Goal: Task Accomplishment & Management: Use online tool/utility

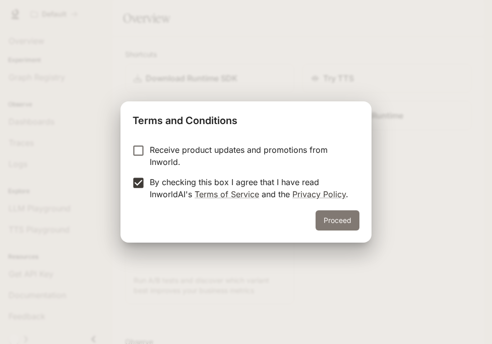
click at [335, 224] on button "Proceed" at bounding box center [337, 220] width 44 height 20
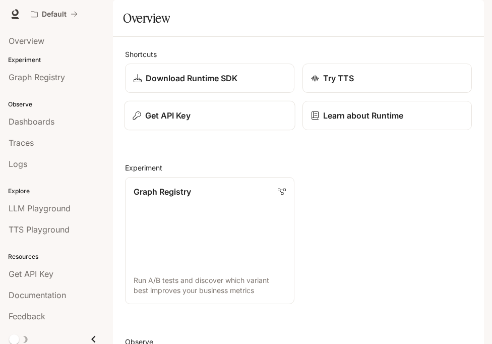
click at [197, 130] on button "Get API Key" at bounding box center [209, 116] width 171 height 30
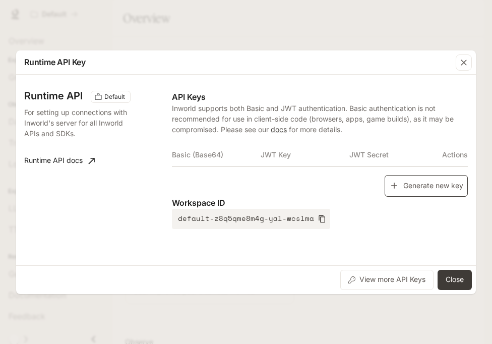
click at [407, 180] on button "Generate new key" at bounding box center [425, 186] width 83 height 22
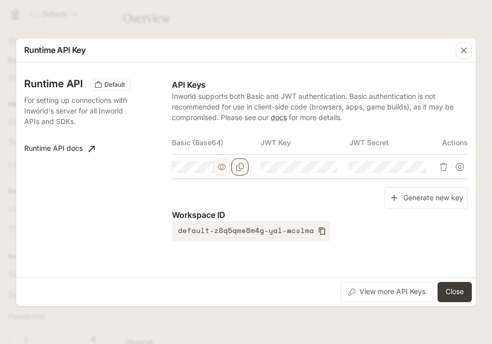
click at [241, 166] on icon "Copy Basic (Base64)" at bounding box center [240, 167] width 8 height 8
click at [454, 289] on button "Close" at bounding box center [454, 292] width 34 height 20
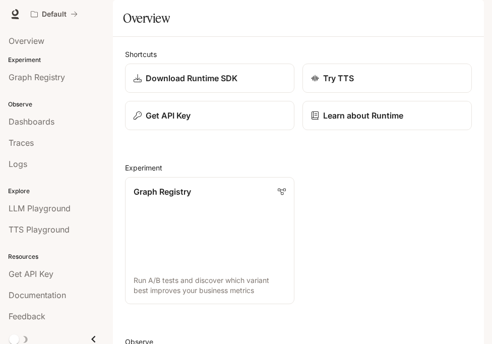
click at [466, 15] on icon "button" at bounding box center [469, 14] width 8 height 8
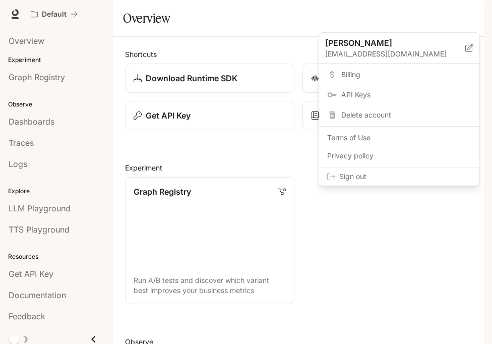
click at [412, 182] on div "Sign out" at bounding box center [399, 176] width 160 height 18
